Goal: Task Accomplishment & Management: Manage account settings

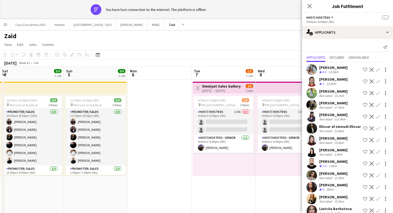
scroll to position [0, 129]
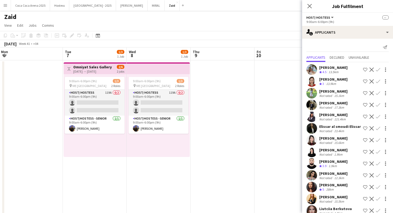
click at [233, 112] on app-date-cell at bounding box center [222, 158] width 64 height 196
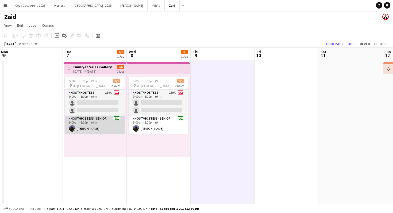
click at [106, 116] on app-card-role "Host/Hostess - Senior [DATE] 9:00am-6:00pm (9h) [PERSON_NAME]" at bounding box center [95, 125] width 60 height 18
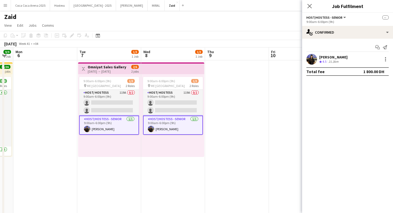
scroll to position [0, 114]
click at [154, 136] on div "9:00am-6:00pm (9h) 1/3 pin ME Dubai 2 Roles Host/ Hostess 119A 0/2 9:00am-6:00p…" at bounding box center [172, 115] width 63 height 83
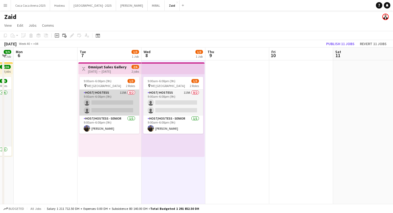
click at [135, 105] on app-card-role "Host/ Hostess 119A 0/2 9:00am-6:00pm (9h) single-neutral-actions single-neutral…" at bounding box center [109, 103] width 60 height 26
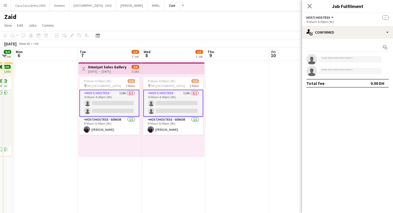
click at [162, 98] on app-card-role "Host/ Hostess 119A 0/2 9:00am-6:00pm (9h) single-neutral-actions single-neutral…" at bounding box center [173, 103] width 60 height 27
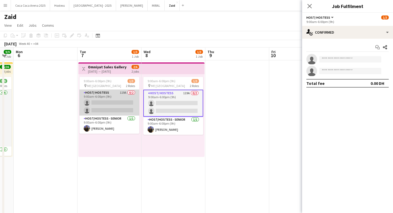
click at [130, 98] on app-card-role "Host/ Hostess 119A 0/2 9:00am-6:00pm (9h) single-neutral-actions single-neutral…" at bounding box center [109, 103] width 60 height 26
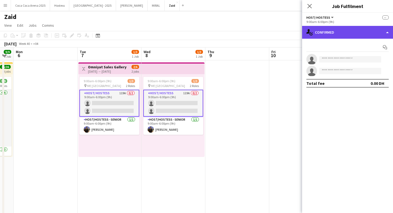
click at [354, 36] on div "single-neutral-actions-check-2 Confirmed" at bounding box center [347, 32] width 91 height 13
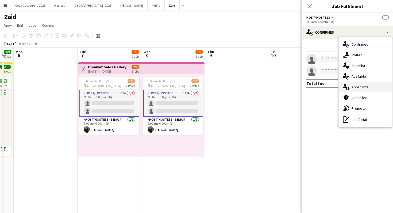
click at [365, 88] on span "Applicants" at bounding box center [359, 87] width 17 height 5
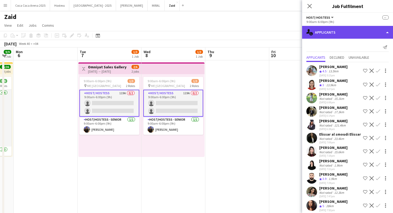
click at [348, 31] on div "single-neutral-actions-information Applicants" at bounding box center [347, 32] width 91 height 13
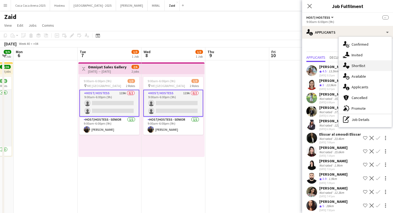
click at [365, 65] on div "single-neutral-actions-heart Shortlist" at bounding box center [364, 65] width 53 height 11
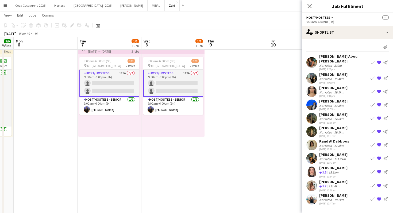
scroll to position [19, 0]
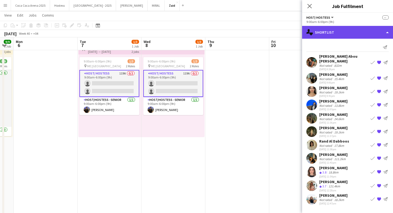
click at [352, 32] on div "single-neutral-actions-heart Shortlist" at bounding box center [347, 32] width 91 height 13
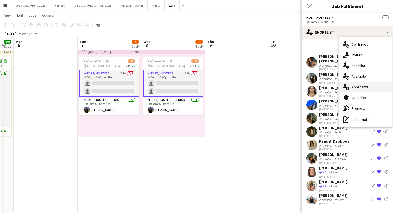
click at [374, 85] on div "single-neutral-actions-information Applicants" at bounding box center [364, 87] width 53 height 11
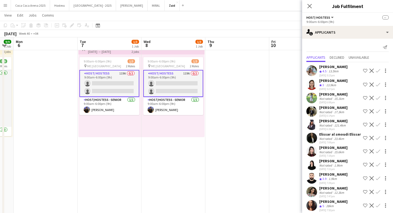
click at [134, 83] on app-card-role "Host/ Hostess 119A 0/2 9:00am-6:00pm (9h) single-neutral-actions single-neutral…" at bounding box center [109, 83] width 60 height 27
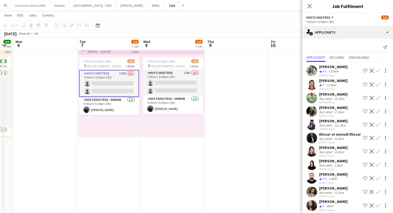
click at [245, 91] on app-date-cell at bounding box center [237, 139] width 64 height 196
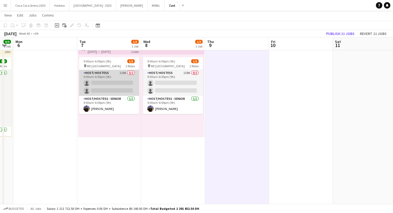
click at [103, 90] on app-card-role "Host/ Hostess 119A 0/2 9:00am-6:00pm (9h) single-neutral-actions single-neutral…" at bounding box center [109, 83] width 60 height 26
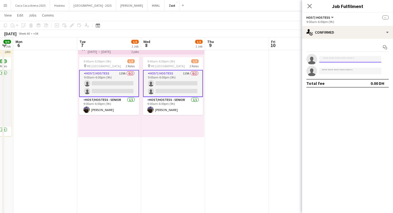
click at [364, 59] on input at bounding box center [350, 59] width 62 height 6
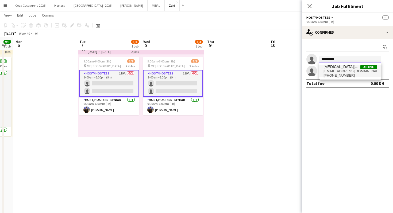
type input "**********"
click at [362, 73] on span "[PHONE_NUMBER]" at bounding box center [349, 75] width 53 height 4
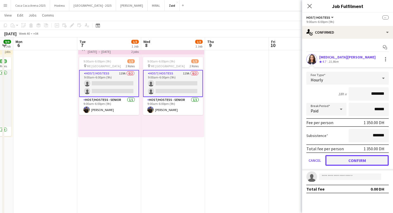
click at [360, 160] on button "Confirm" at bounding box center [356, 160] width 63 height 11
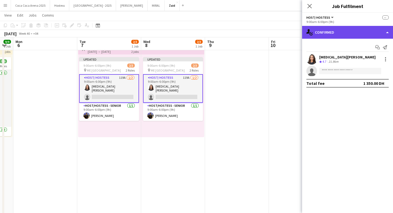
click at [342, 36] on div "single-neutral-actions-check-2 Confirmed" at bounding box center [347, 32] width 91 height 13
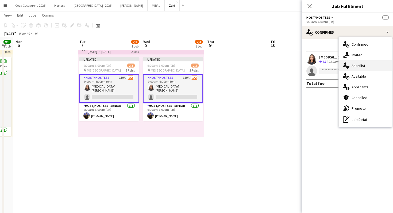
click at [375, 67] on div "single-neutral-actions-heart Shortlist" at bounding box center [364, 65] width 53 height 11
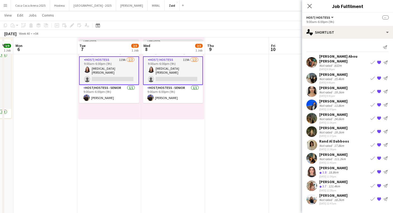
scroll to position [44, 0]
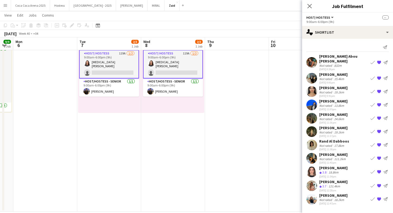
click at [353, 143] on div "Rand Al Dabboos Not rated 17.8km [DATE] 11:38pm Book crew {{ spriteTitle }} Sen…" at bounding box center [347, 145] width 91 height 12
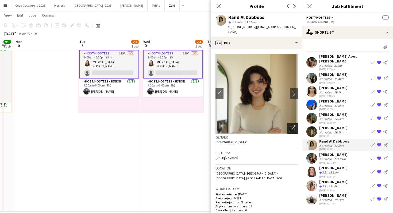
click at [294, 126] on icon "Open photos pop-in" at bounding box center [293, 129] width 6 height 6
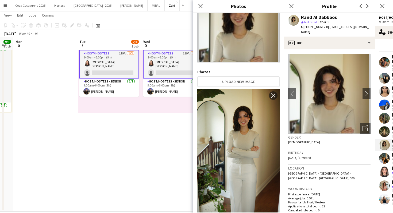
scroll to position [44, 0]
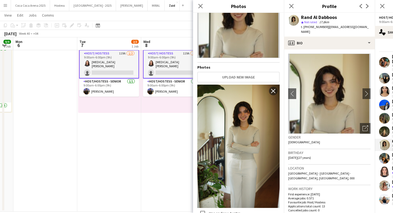
click at [352, 166] on h3 "Location" at bounding box center [329, 168] width 82 height 5
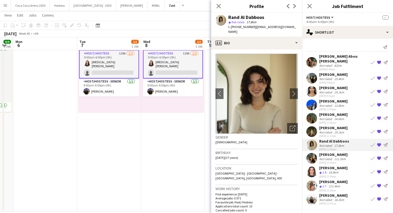
click at [351, 152] on div "[PERSON_NAME] Not rated 111.2km [DATE] 11:43pm Book crew {{ spriteTitle }} Send…" at bounding box center [347, 158] width 91 height 12
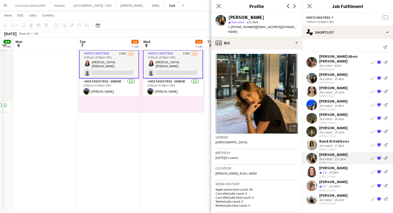
click at [323, 130] on div "Not rated" at bounding box center [326, 132] width 14 height 4
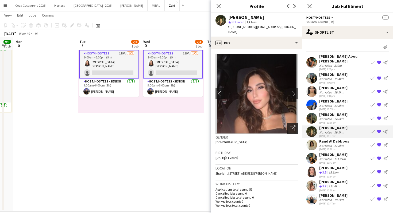
click at [290, 126] on icon "Open photos pop-in" at bounding box center [293, 129] width 6 height 6
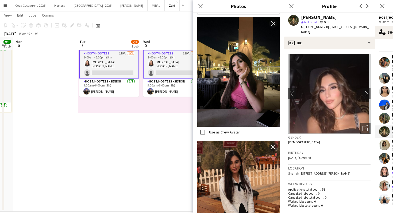
scroll to position [37, 0]
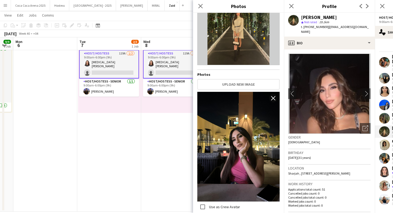
click at [318, 157] on div "Birthday [DEMOGRAPHIC_DATA] (31 years)" at bounding box center [329, 156] width 82 height 15
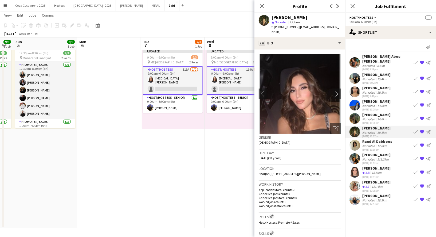
scroll to position [0, 114]
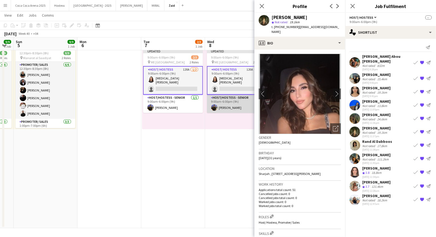
click at [226, 105] on app-card-role "Host/Hostess - Senior [DATE] 9:00am-6:00pm (9h) [PERSON_NAME]" at bounding box center [237, 104] width 60 height 18
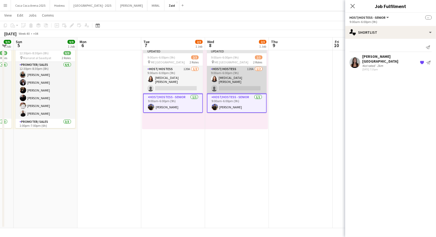
click at [244, 84] on app-card-role "Host/ Hostess 120A [DATE] 9:00am-6:00pm (9h) [MEDICAL_DATA][PERSON_NAME] single…" at bounding box center [237, 80] width 60 height 28
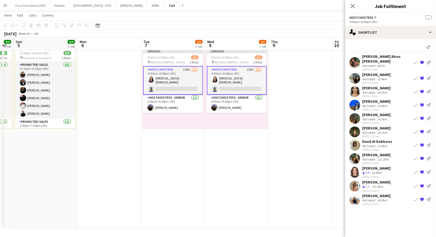
click at [386, 139] on div "Rand Al Dabboos" at bounding box center [378, 141] width 30 height 5
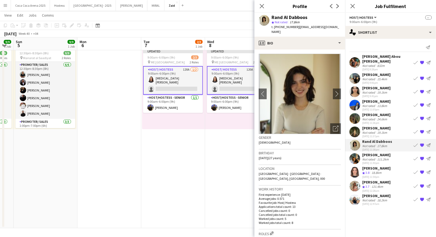
click at [384, 130] on div "19.1km" at bounding box center [382, 132] width 12 height 4
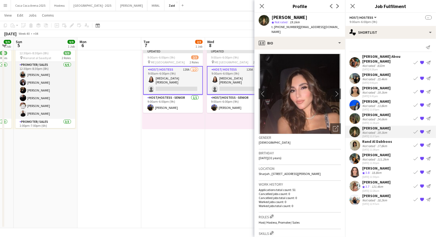
click at [384, 139] on div "Rand Al Dabboos" at bounding box center [378, 141] width 30 height 5
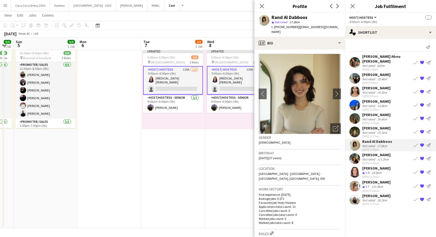
click at [378, 126] on div "[PERSON_NAME]" at bounding box center [377, 128] width 28 height 5
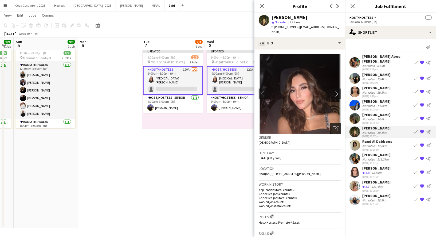
click at [337, 126] on icon "Open photos pop-in" at bounding box center [336, 129] width 6 height 6
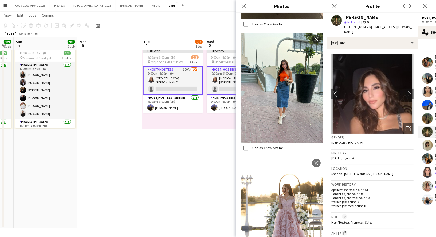
scroll to position [760, 0]
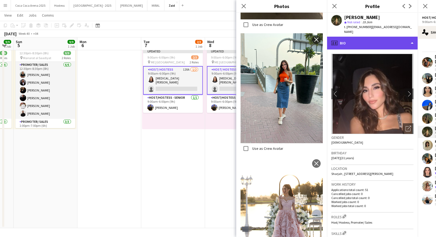
click at [360, 38] on div "profile Bio" at bounding box center [372, 43] width 91 height 13
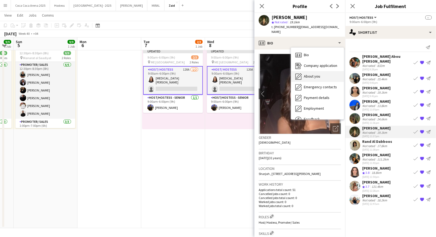
click at [334, 73] on div "About you About you" at bounding box center [317, 76] width 53 height 11
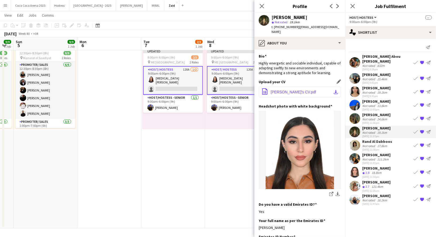
click at [303, 89] on button "office-file-sheet [PERSON_NAME]'s CV.pdf download-bottom" at bounding box center [300, 92] width 82 height 11
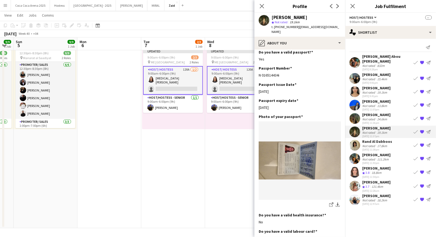
scroll to position [422, 0]
